Goal: Task Accomplishment & Management: Manage account settings

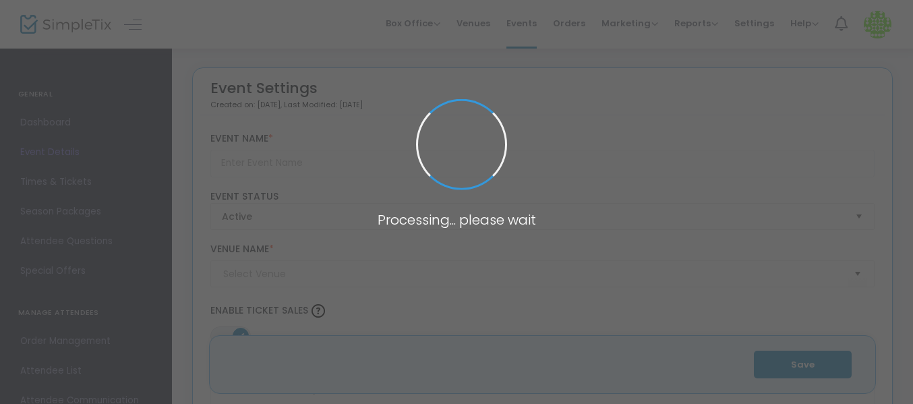
type input "Tatatitty [PERSON_NAME]"
type textarea "because gender euphoria deserves confetti"
type input "Buy Tickets"
type input "United Commons - Fellowship Hall"
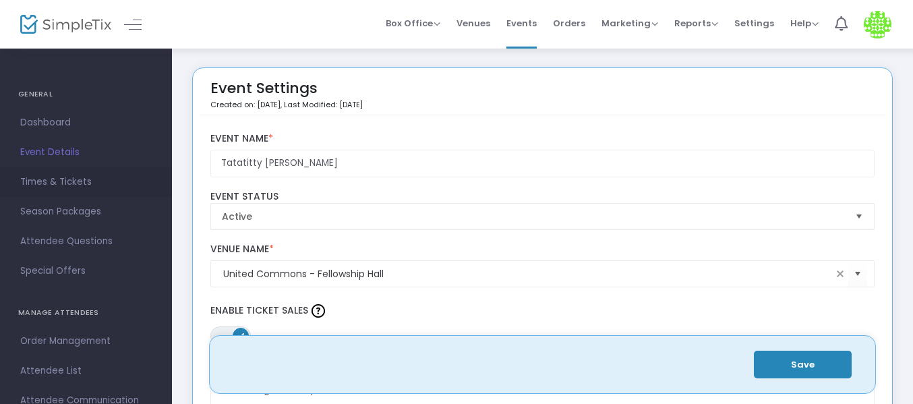
click at [76, 177] on span "Times & Tickets" at bounding box center [86, 182] width 132 height 18
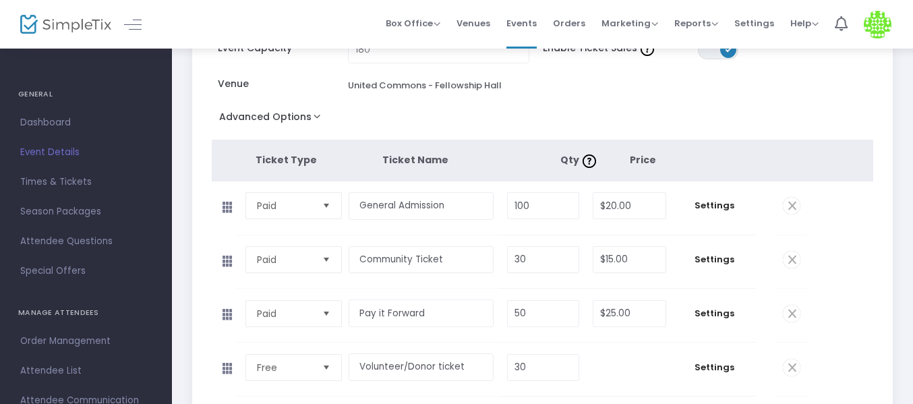
scroll to position [248, 0]
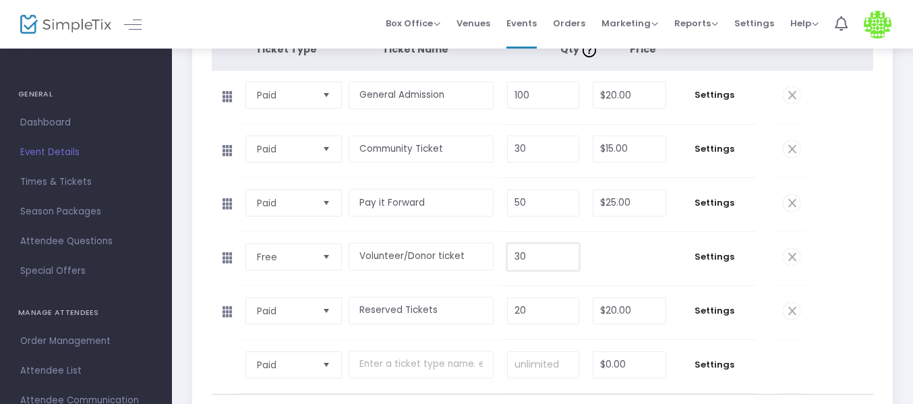
click at [522, 258] on input "30" at bounding box center [544, 257] width 72 height 26
type input "50"
click at [555, 310] on input "20" at bounding box center [544, 311] width 72 height 26
click at [793, 310] on span at bounding box center [792, 311] width 18 height 18
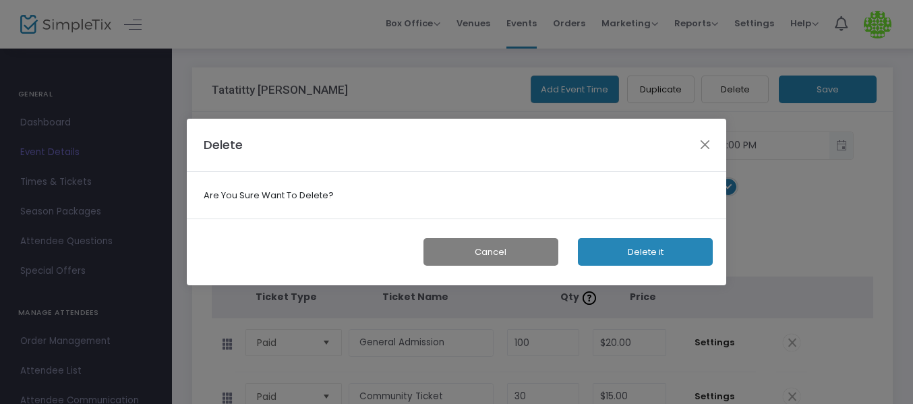
scroll to position [0, 0]
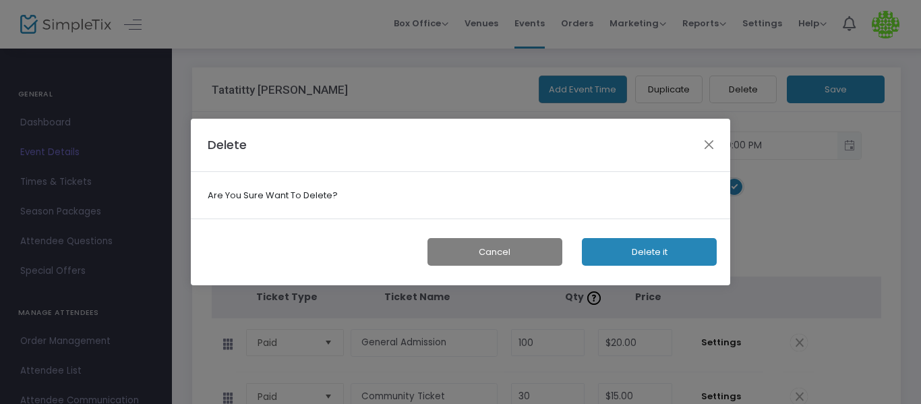
click at [656, 239] on button "Delete it" at bounding box center [649, 252] width 135 height 28
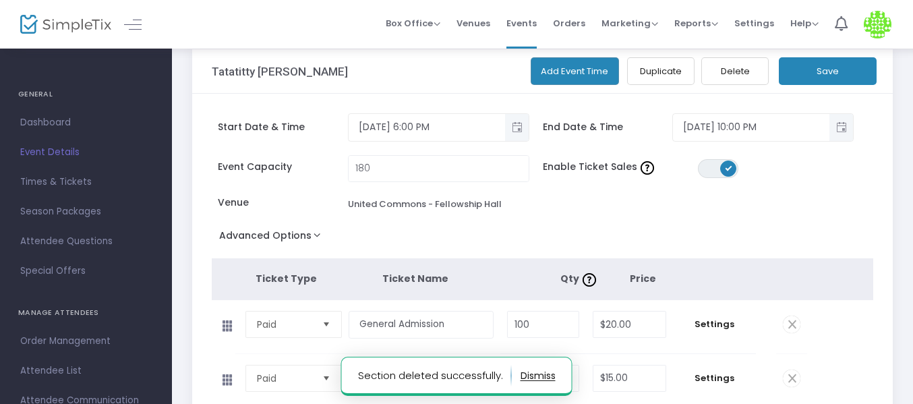
scroll to position [16, 0]
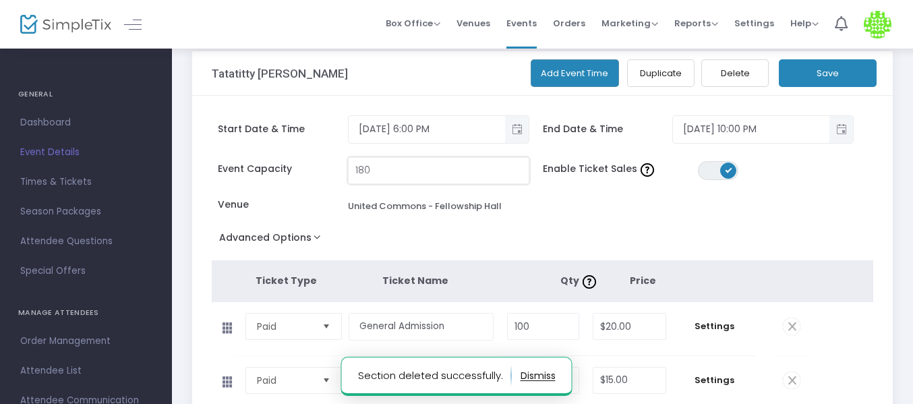
click at [442, 171] on input "180" at bounding box center [439, 171] width 180 height 26
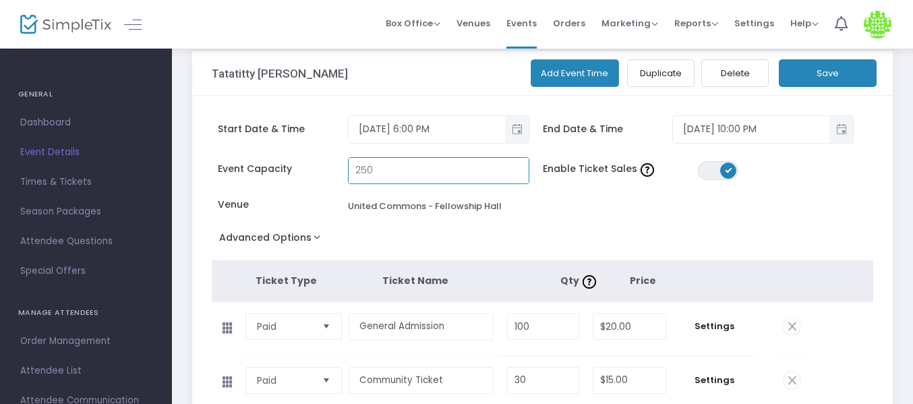
type input "250"
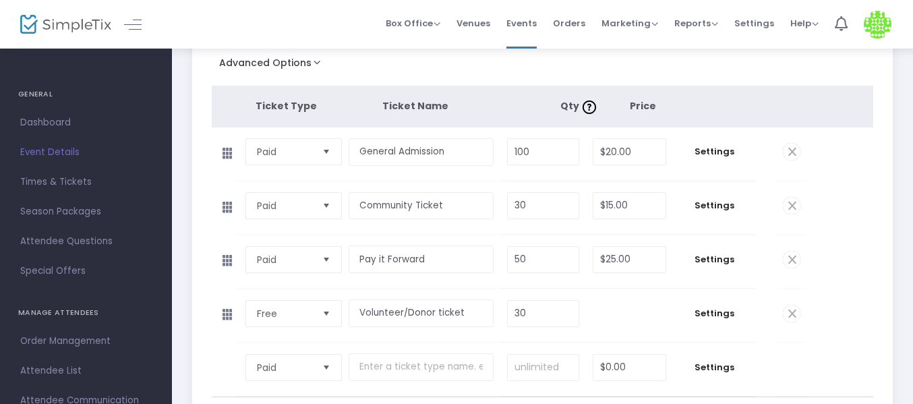
scroll to position [194, 0]
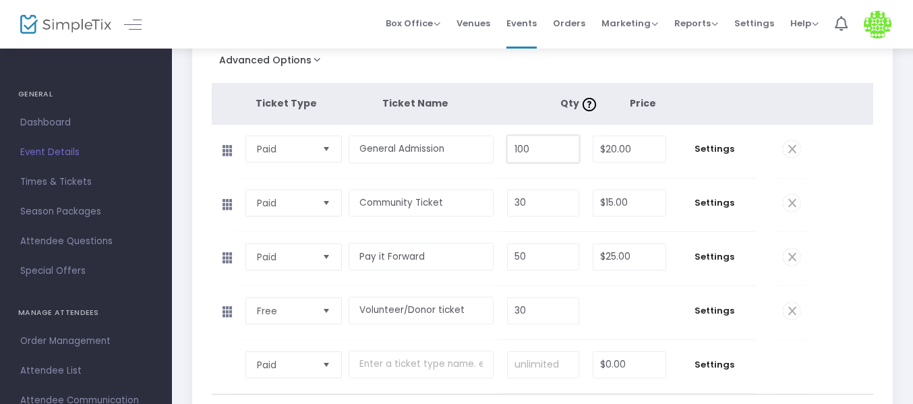
click at [544, 152] on input "100" at bounding box center [544, 149] width 72 height 26
click at [542, 309] on input "30" at bounding box center [544, 311] width 72 height 26
type input "50"
click at [644, 316] on td "$0.00" at bounding box center [629, 312] width 86 height 53
click at [542, 140] on input "100" at bounding box center [544, 149] width 72 height 26
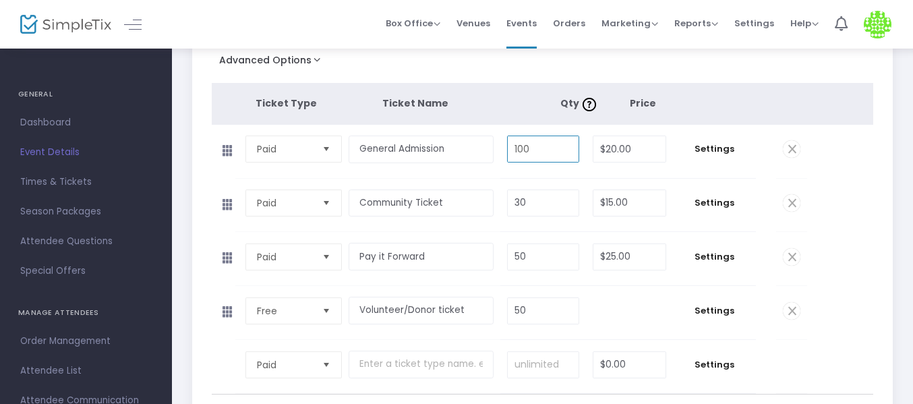
click at [542, 140] on input "100" at bounding box center [544, 149] width 72 height 26
type input "1"
type input "100"
click at [532, 307] on input "50" at bounding box center [544, 311] width 72 height 26
type input "60"
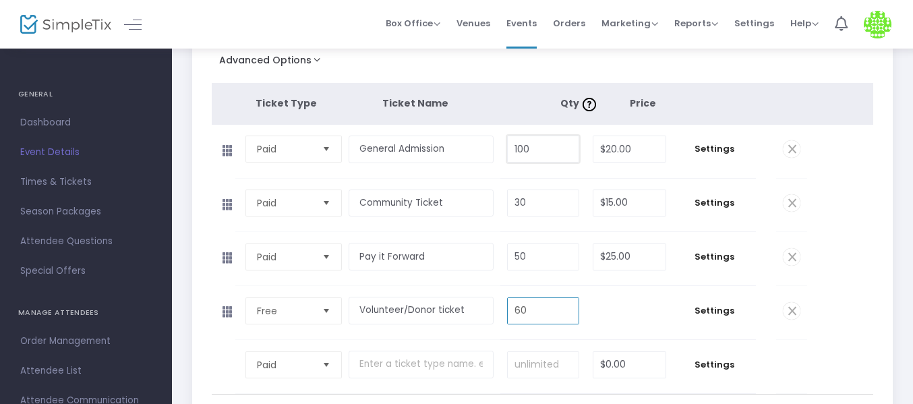
click at [545, 145] on input "100" at bounding box center [544, 149] width 72 height 26
click at [540, 153] on input "100" at bounding box center [544, 149] width 72 height 26
type input "110"
click at [577, 320] on input "60" at bounding box center [544, 311] width 72 height 26
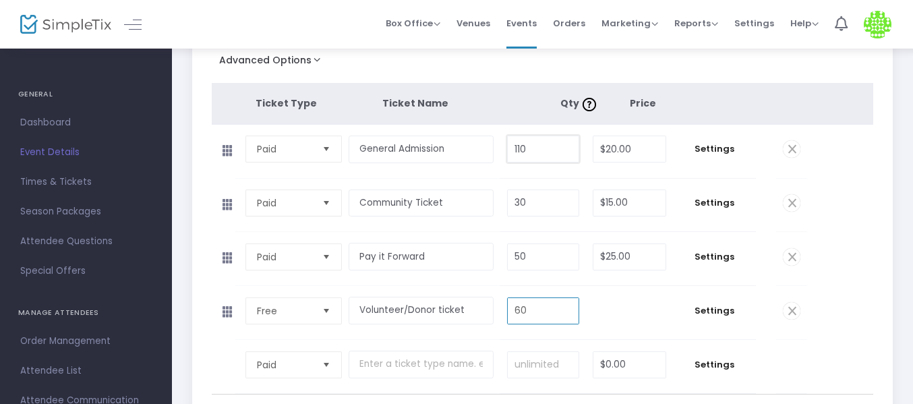
click at [551, 154] on input "110" at bounding box center [544, 149] width 72 height 26
click at [551, 262] on input "50" at bounding box center [544, 257] width 72 height 26
click at [542, 148] on input "110" at bounding box center [544, 149] width 72 height 26
click at [776, 103] on th at bounding box center [775, 103] width 63 height 41
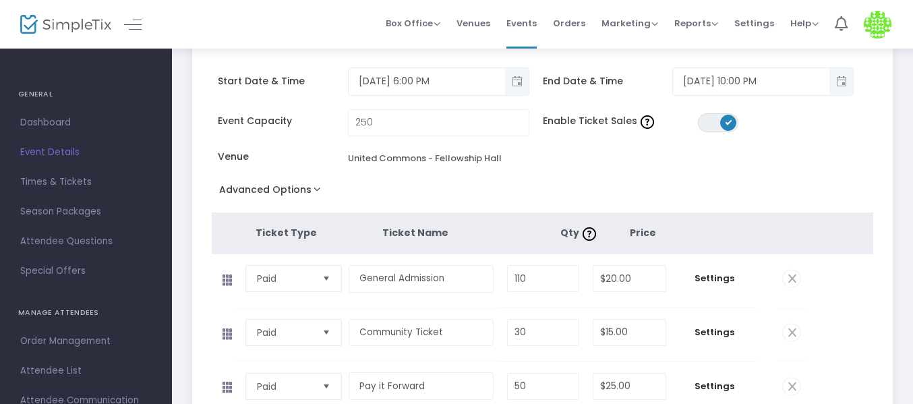
scroll to position [0, 0]
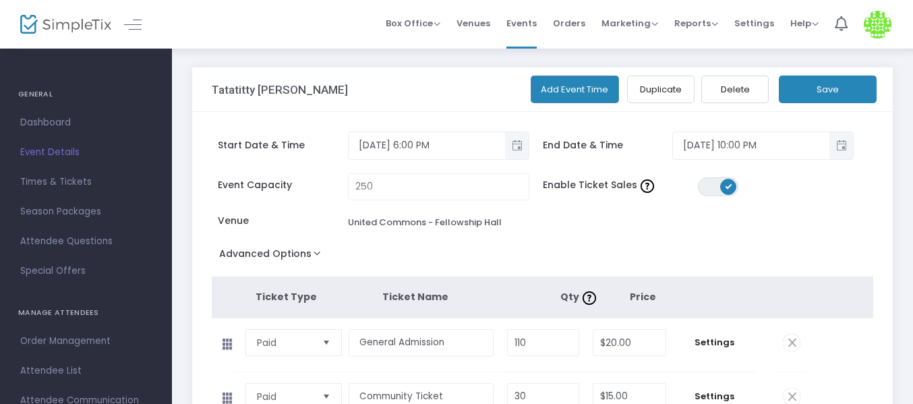
click at [831, 80] on button "Save" at bounding box center [828, 90] width 98 height 28
